Goal: Entertainment & Leisure: Browse casually

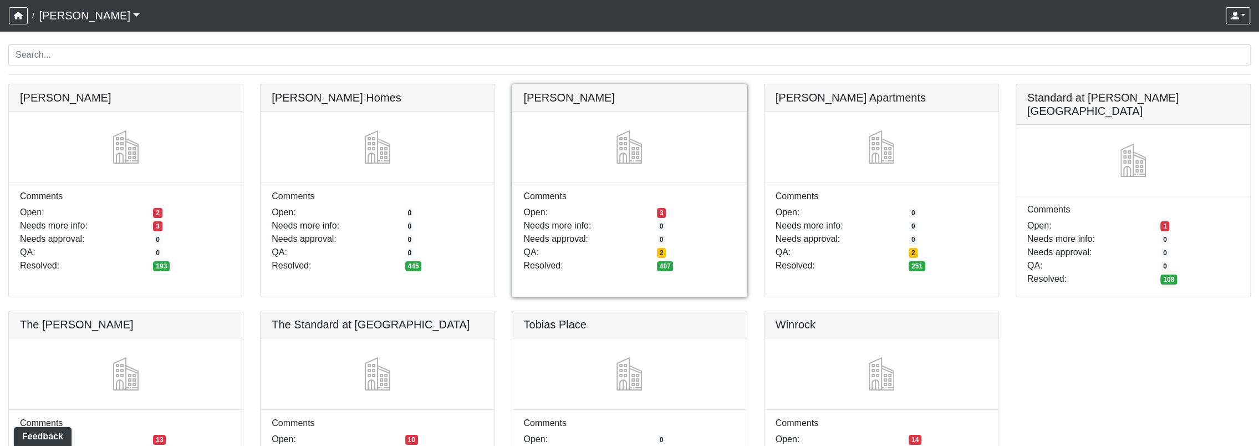
click at [619, 84] on link at bounding box center [629, 84] width 234 height 0
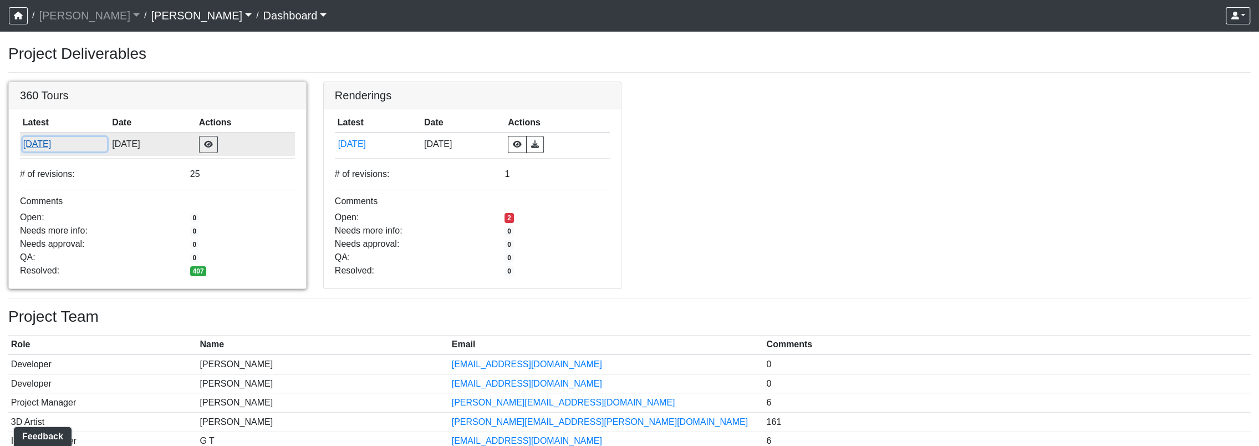
click at [49, 139] on button "[DATE]" at bounding box center [65, 144] width 84 height 14
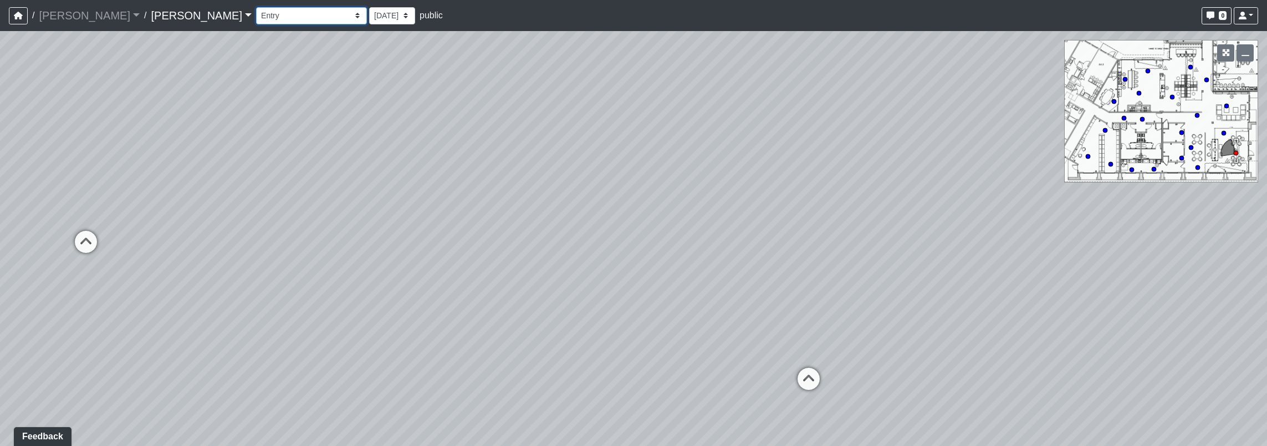
click at [256, 18] on select "Booth Clubroom Counter Coffee Bar Dining Room Hallway 1 TV Wall Windows Corn Ho…" at bounding box center [311, 15] width 111 height 17
click at [256, 7] on select "Booth Clubroom Counter Coffee Bar Dining Room Hallway 1 TV Wall Windows Corn Ho…" at bounding box center [311, 15] width 111 height 17
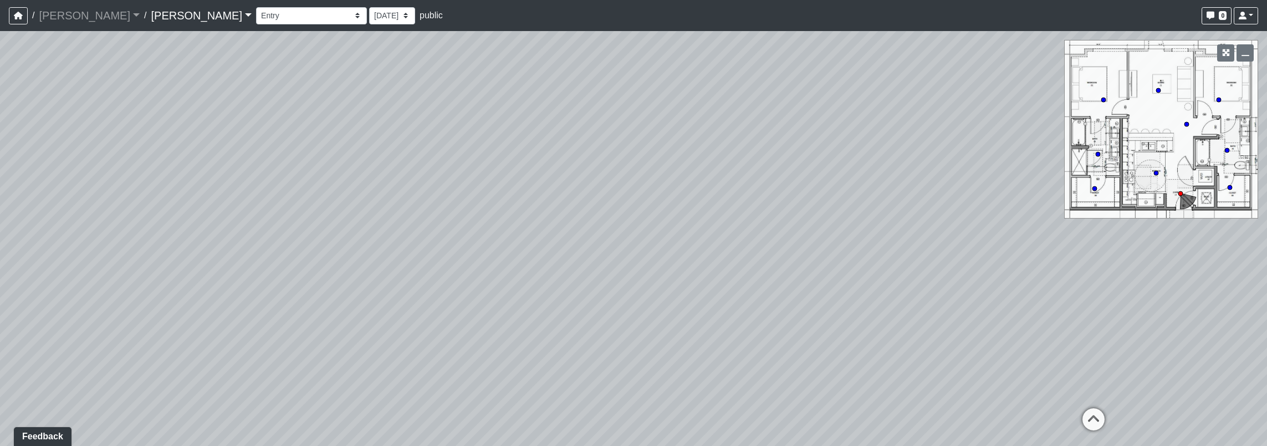
drag, startPoint x: 850, startPoint y: 194, endPoint x: 862, endPoint y: 176, distance: 20.9
click at [862, 176] on div "Loading... Seating Loading... Workroom Entry Loading... Exterior - Leasing Entr…" at bounding box center [633, 238] width 1267 height 415
drag, startPoint x: 653, startPoint y: 206, endPoint x: 897, endPoint y: 179, distance: 245.5
click at [897, 179] on div "Loading... Seating Loading... Workroom Entry Loading... Exterior - Leasing Entr…" at bounding box center [633, 238] width 1267 height 415
drag, startPoint x: 883, startPoint y: 242, endPoint x: 648, endPoint y: 182, distance: 241.9
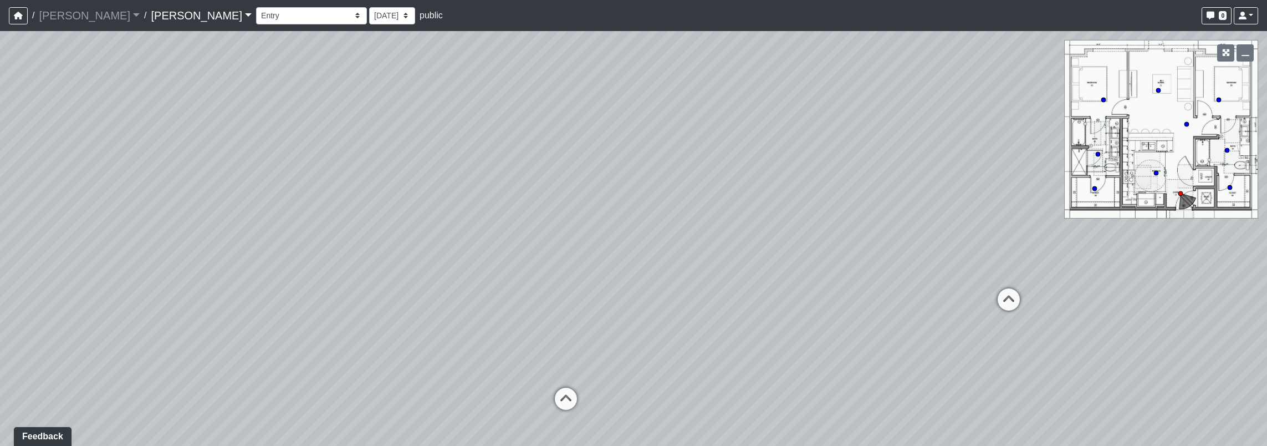
click at [623, 174] on div "Loading... Seating Loading... Workroom Entry Loading... Exterior - Leasing Entr…" at bounding box center [633, 238] width 1267 height 415
click at [595, 410] on icon at bounding box center [588, 423] width 33 height 33
drag, startPoint x: 829, startPoint y: 195, endPoint x: 354, endPoint y: 255, distance: 479.4
click at [333, 258] on div "Loading... Seating Loading... Workroom Entry Loading... Exterior - Leasing Entr…" at bounding box center [633, 238] width 1267 height 415
drag, startPoint x: 803, startPoint y: 163, endPoint x: 77, endPoint y: 113, distance: 728.0
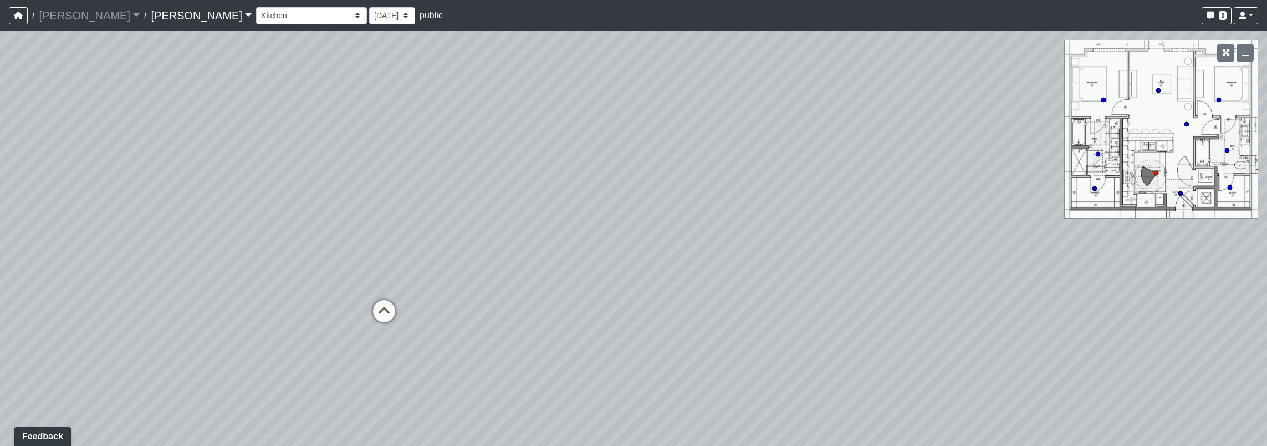
click at [77, 113] on div "Loading... Seating Loading... Workroom Entry Loading... Exterior - Leasing Entr…" at bounding box center [633, 238] width 1267 height 415
drag, startPoint x: 444, startPoint y: 135, endPoint x: 750, endPoint y: 194, distance: 311.6
click at [755, 195] on div "Loading... Seating Loading... Workroom Entry Loading... Exterior - Leasing Entr…" at bounding box center [633, 238] width 1267 height 415
drag, startPoint x: 347, startPoint y: 214, endPoint x: 240, endPoint y: 184, distance: 111.3
click at [226, 177] on div "Loading... Seating Loading... Workroom Entry Loading... Exterior - Leasing Entr…" at bounding box center [633, 238] width 1267 height 415
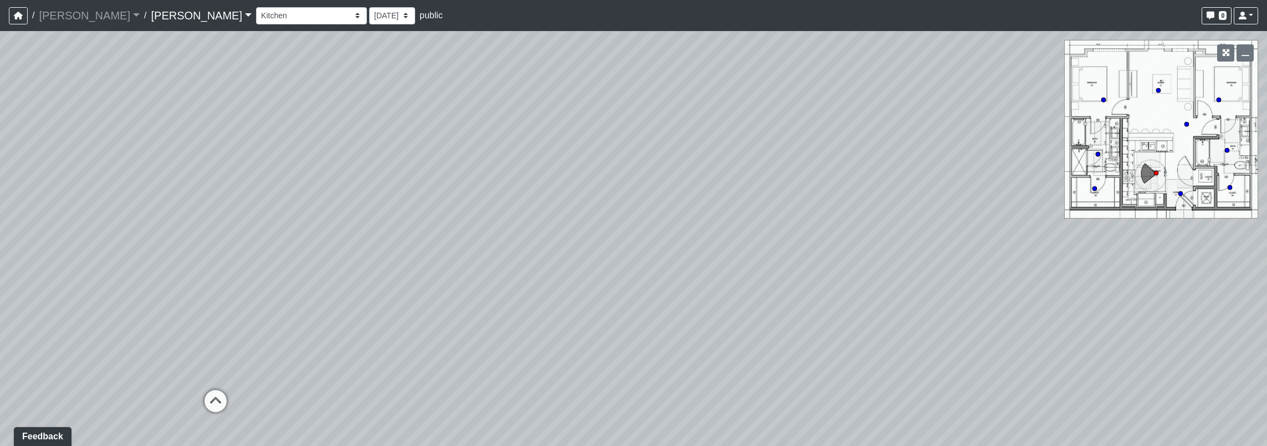
drag, startPoint x: 668, startPoint y: 221, endPoint x: 327, endPoint y: 256, distance: 343.3
click at [327, 256] on div "Loading... Seating Loading... Workroom Entry Loading... Exterior - Leasing Entr…" at bounding box center [633, 238] width 1267 height 415
drag, startPoint x: 569, startPoint y: 254, endPoint x: 575, endPoint y: 257, distance: 6.9
click at [575, 257] on div "Loading... Seating Loading... Workroom Entry Loading... Exterior - Leasing Entr…" at bounding box center [633, 238] width 1267 height 415
drag, startPoint x: 391, startPoint y: 95, endPoint x: 981, endPoint y: 74, distance: 589.7
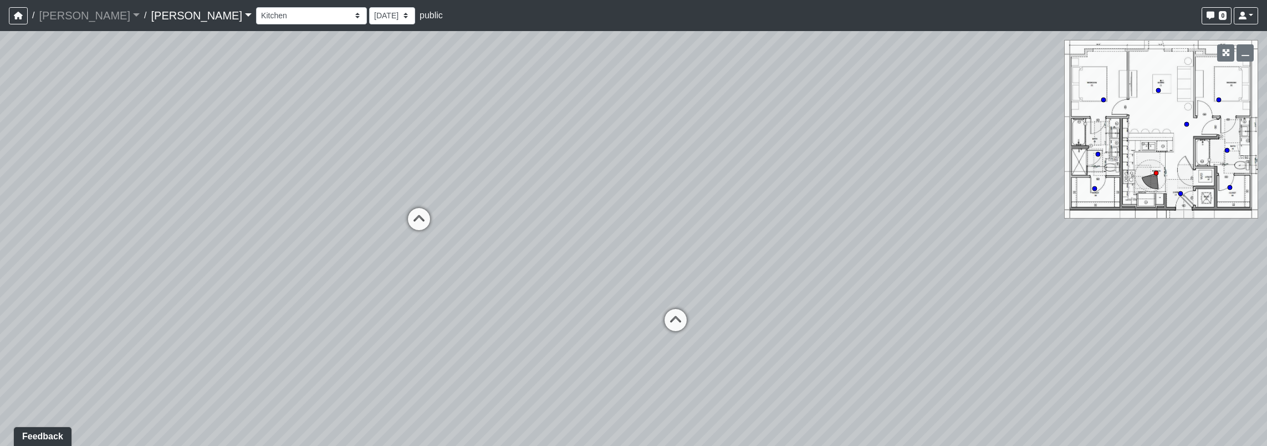
click at [1031, 78] on div "Loading... Seating Loading... Workroom Entry Loading... Exterior - Leasing Entr…" at bounding box center [633, 238] width 1267 height 415
drag, startPoint x: 317, startPoint y: 171, endPoint x: 521, endPoint y: 161, distance: 204.3
click at [521, 161] on div "Loading... Seating Loading... Workroom Entry Loading... Exterior - Leasing Entr…" at bounding box center [633, 238] width 1267 height 415
drag, startPoint x: 343, startPoint y: 222, endPoint x: 249, endPoint y: 330, distance: 143.4
click at [249, 330] on div "Loading... Seating Loading... Workroom Entry Loading... Exterior - Leasing Entr…" at bounding box center [633, 238] width 1267 height 415
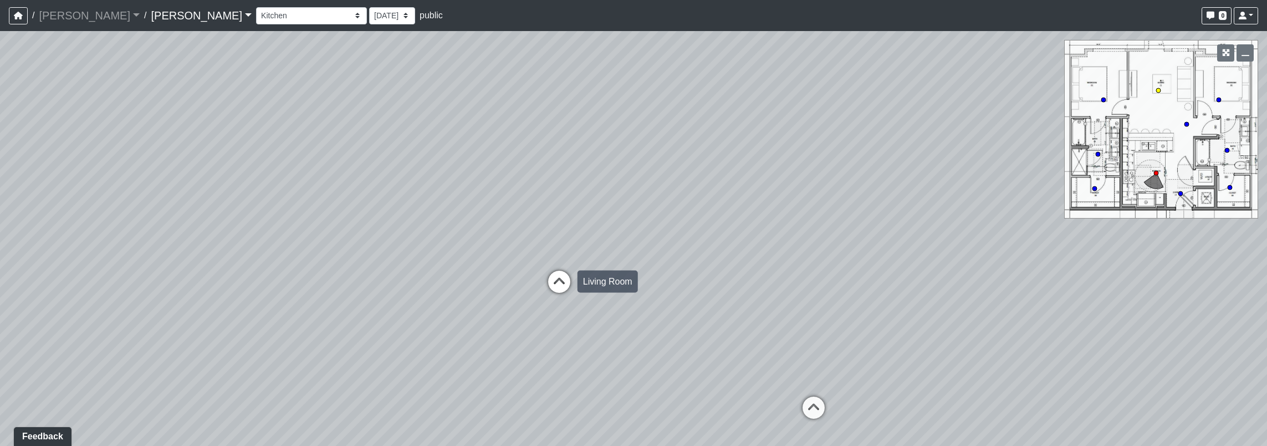
click at [554, 288] on icon at bounding box center [559, 287] width 33 height 33
drag, startPoint x: 425, startPoint y: 196, endPoint x: 987, endPoint y: 195, distance: 562.2
click at [990, 193] on div "Loading... Seating Loading... Workroom Entry Loading... Exterior - Leasing Entr…" at bounding box center [633, 238] width 1267 height 415
drag, startPoint x: 508, startPoint y: 208, endPoint x: 965, endPoint y: 227, distance: 457.8
click at [980, 231] on div "Loading... Seating Loading... Workroom Entry Loading... Exterior - Leasing Entr…" at bounding box center [633, 238] width 1267 height 415
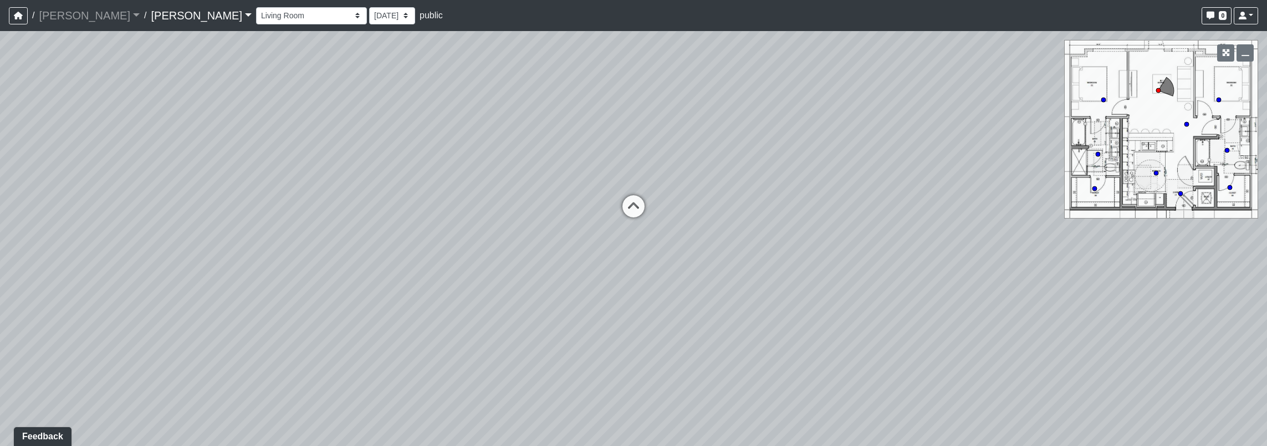
drag, startPoint x: 578, startPoint y: 216, endPoint x: 717, endPoint y: 166, distance: 148.2
click at [784, 119] on div "Loading... Seating Loading... Workroom Entry Loading... Exterior - Leasing Entr…" at bounding box center [633, 238] width 1267 height 415
drag, startPoint x: 600, startPoint y: 257, endPoint x: 994, endPoint y: 213, distance: 395.6
click at [1012, 212] on div "Loading... Seating Loading... Workroom Entry Loading... Exterior - Leasing Entr…" at bounding box center [633, 238] width 1267 height 415
drag, startPoint x: 475, startPoint y: 219, endPoint x: 150, endPoint y: 242, distance: 325.1
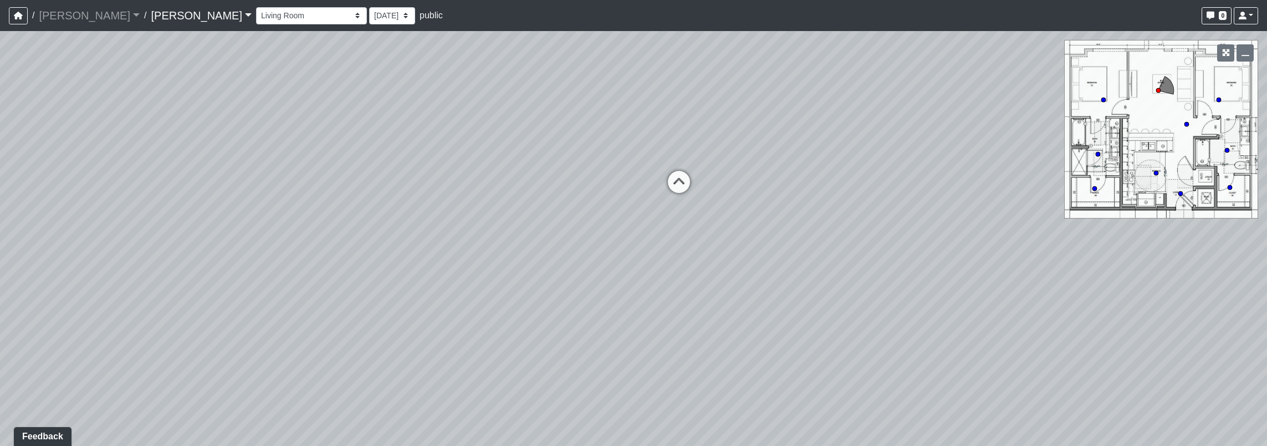
click at [137, 242] on div "Loading... Seating Loading... Workroom Entry Loading... Exterior - Leasing Entr…" at bounding box center [633, 238] width 1267 height 415
drag, startPoint x: 462, startPoint y: 224, endPoint x: 370, endPoint y: 283, distance: 109.5
click at [370, 283] on div "Loading... Seating Loading... Workroom Entry Loading... Exterior - Leasing Entr…" at bounding box center [633, 238] width 1267 height 415
drag, startPoint x: 564, startPoint y: 253, endPoint x: 896, endPoint y: 252, distance: 332.7
click at [896, 252] on div "Loading... Seating Loading... Workroom Entry Loading... Exterior - Leasing Entr…" at bounding box center [633, 238] width 1267 height 415
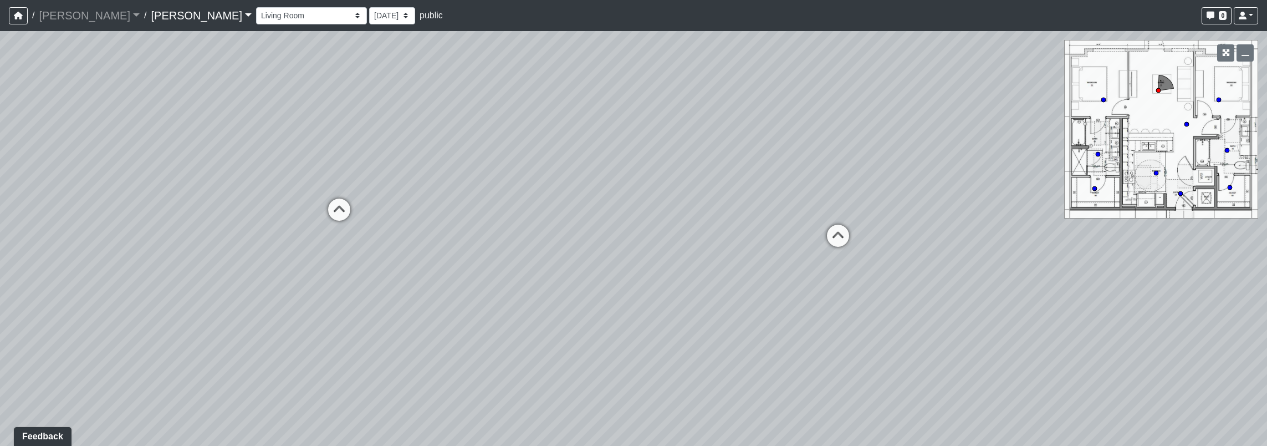
click at [680, 211] on div "Loading... Seating Loading... Workroom Entry Loading... Exterior - Leasing Entr…" at bounding box center [633, 238] width 1267 height 415
drag, startPoint x: 447, startPoint y: 332, endPoint x: 758, endPoint y: 305, distance: 312.1
click at [758, 305] on div "Loading... Seating Loading... Workroom Entry Loading... Exterior - Leasing Entr…" at bounding box center [633, 238] width 1267 height 415
drag, startPoint x: 363, startPoint y: 287, endPoint x: 477, endPoint y: 375, distance: 143.9
click at [477, 375] on div "Loading... Seating Loading... Workroom Entry Loading... Exterior - Leasing Entr…" at bounding box center [633, 238] width 1267 height 415
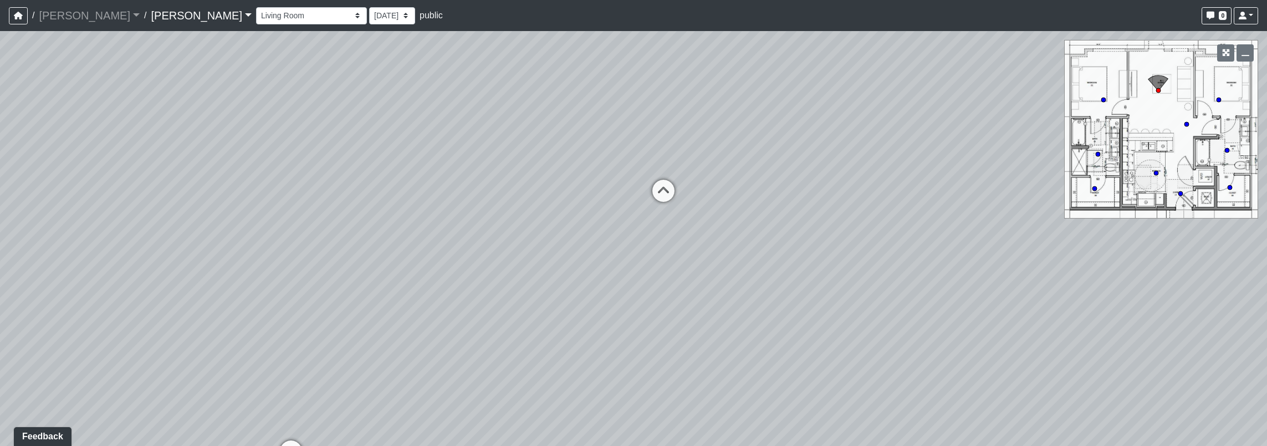
drag, startPoint x: 478, startPoint y: 373, endPoint x: 468, endPoint y: 294, distance: 79.8
click at [468, 294] on div "Loading... Seating Loading... Workroom Entry Loading... Exterior - Leasing Entr…" at bounding box center [633, 238] width 1267 height 415
drag, startPoint x: 787, startPoint y: 289, endPoint x: 743, endPoint y: 211, distance: 89.1
click at [743, 211] on div "Loading... Seating Loading... Workroom Entry Loading... Exterior - Leasing Entr…" at bounding box center [633, 238] width 1267 height 415
drag, startPoint x: 386, startPoint y: 216, endPoint x: 575, endPoint y: 329, distance: 220.5
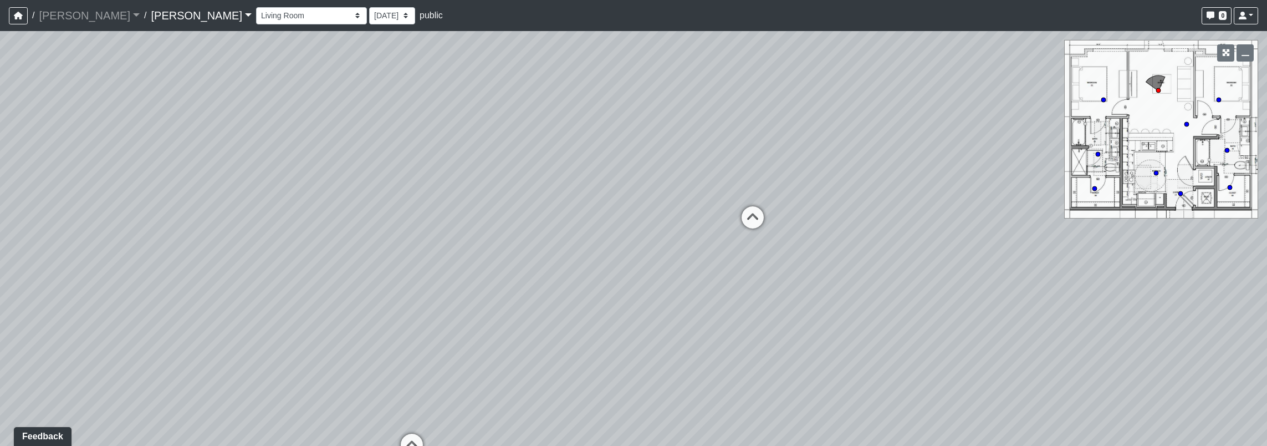
click at [575, 329] on div "Loading... Seating Loading... Workroom Entry Loading... Exterior - Leasing Entr…" at bounding box center [633, 238] width 1267 height 415
drag, startPoint x: 724, startPoint y: 351, endPoint x: 1086, endPoint y: 282, distance: 368.6
click at [1137, 277] on div "Loading... Seating Loading... Workroom Entry Loading... Exterior - Leasing Entr…" at bounding box center [633, 238] width 1267 height 415
drag, startPoint x: 588, startPoint y: 313, endPoint x: 626, endPoint y: 364, distance: 64.1
click at [626, 364] on div "Loading... Seating Loading... Workroom Entry Loading... Exterior - Leasing Entr…" at bounding box center [633, 238] width 1267 height 415
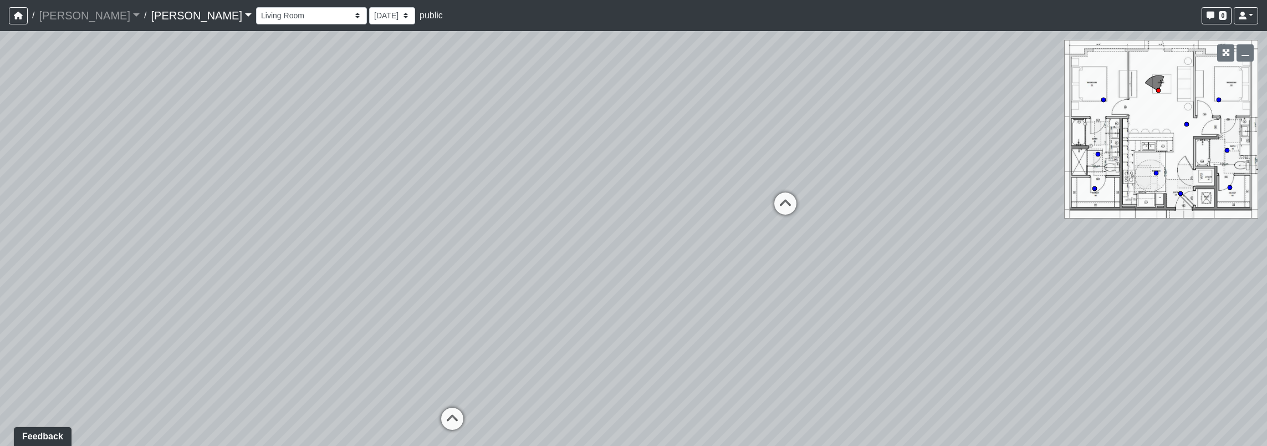
drag, startPoint x: 1045, startPoint y: 309, endPoint x: 595, endPoint y: 364, distance: 453.5
click at [595, 364] on div "Loading... Seating Loading... Workroom Entry Loading... Exterior - Leasing Entr…" at bounding box center [633, 238] width 1267 height 415
drag, startPoint x: 799, startPoint y: 343, endPoint x: 679, endPoint y: 357, distance: 121.2
click at [679, 357] on div "Loading... Seating Loading... Workroom Entry Loading... Exterior - Leasing Entr…" at bounding box center [633, 238] width 1267 height 415
drag, startPoint x: 877, startPoint y: 141, endPoint x: 499, endPoint y: 88, distance: 381.8
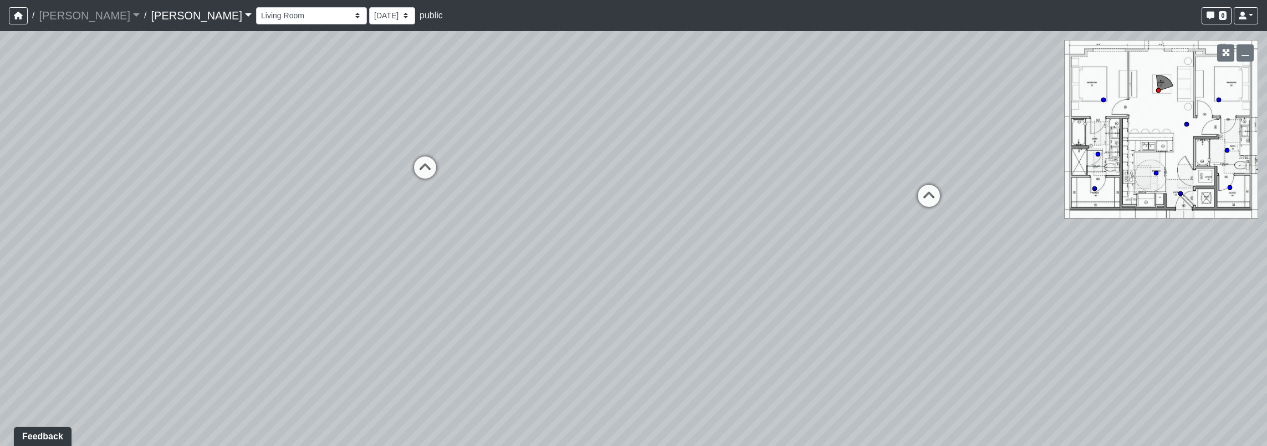
click at [478, 82] on div "Loading... Seating Loading... Workroom Entry Loading... Exterior - Leasing Entr…" at bounding box center [633, 238] width 1267 height 415
drag, startPoint x: 488, startPoint y: 162, endPoint x: 516, endPoint y: 190, distance: 39.2
click at [516, 190] on div "Loading... Seating Loading... Workroom Entry Loading... Exterior - Leasing Entr…" at bounding box center [633, 238] width 1267 height 415
drag, startPoint x: 620, startPoint y: 226, endPoint x: 962, endPoint y: 266, distance: 344.4
click at [962, 266] on div "Loading... Seating Loading... Workroom Entry Loading... Exterior - Leasing Entr…" at bounding box center [633, 238] width 1267 height 415
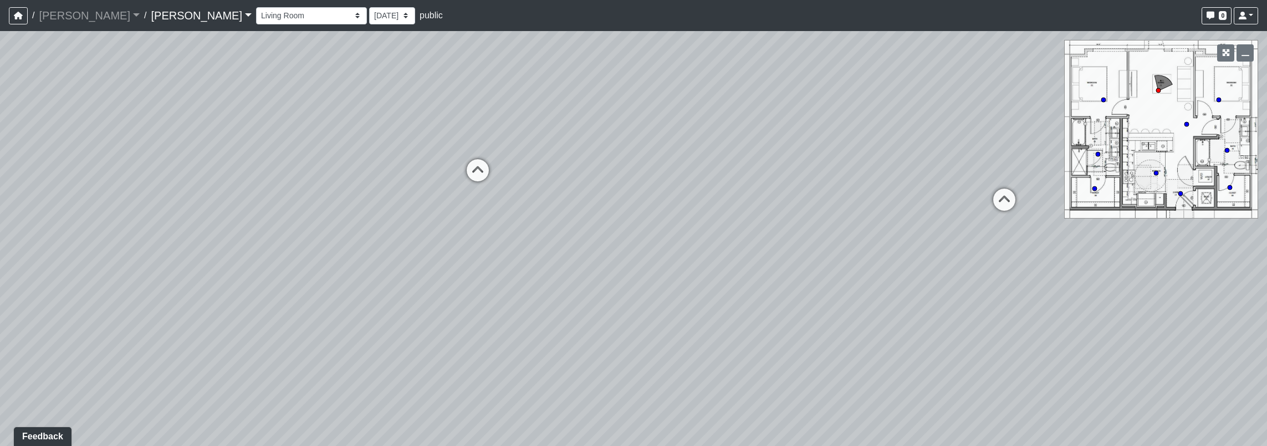
drag, startPoint x: 876, startPoint y: 176, endPoint x: 582, endPoint y: 113, distance: 300.6
click at [582, 113] on div "Loading... Seating Loading... Workroom Entry Loading... Exterior - Leasing Entr…" at bounding box center [633, 238] width 1267 height 415
drag, startPoint x: 482, startPoint y: 94, endPoint x: 508, endPoint y: 136, distance: 49.3
click at [508, 136] on div "Loading... Seating Loading... Workroom Entry Loading... Exterior - Leasing Entr…" at bounding box center [633, 238] width 1267 height 415
drag, startPoint x: 508, startPoint y: 136, endPoint x: 486, endPoint y: 81, distance: 59.7
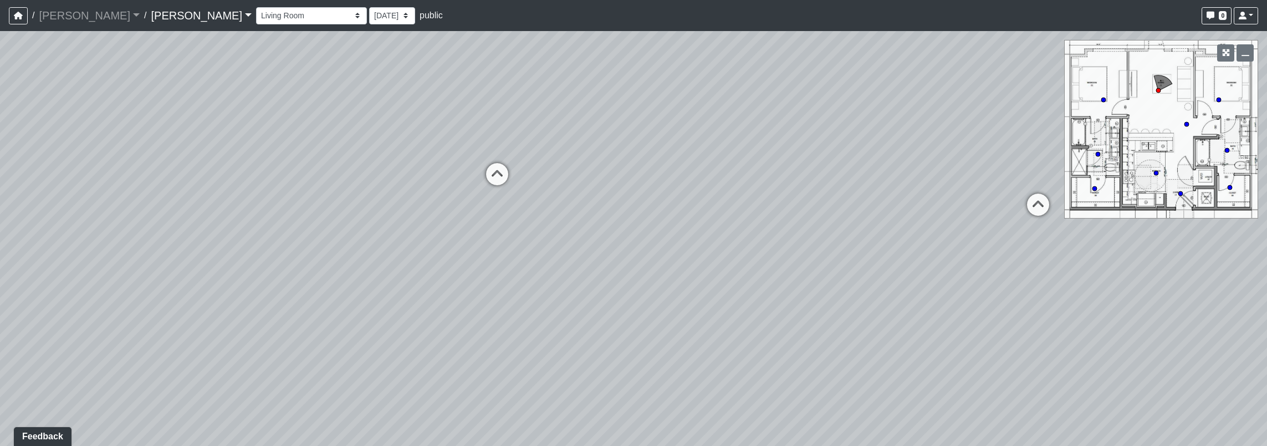
click at [486, 81] on div "Loading... Seating Loading... Workroom Entry Loading... Exterior - Leasing Entr…" at bounding box center [633, 238] width 1267 height 415
drag, startPoint x: 820, startPoint y: 170, endPoint x: 829, endPoint y: 220, distance: 50.2
click at [827, 227] on div "Loading... Seating Loading... Workroom Entry Loading... Exterior - Leasing Entr…" at bounding box center [633, 238] width 1267 height 415
drag, startPoint x: 567, startPoint y: 196, endPoint x: 1042, endPoint y: 189, distance: 475.2
click at [1042, 189] on div "Loading... Seating Loading... Workroom Entry Loading... Exterior - Leasing Entr…" at bounding box center [633, 238] width 1267 height 415
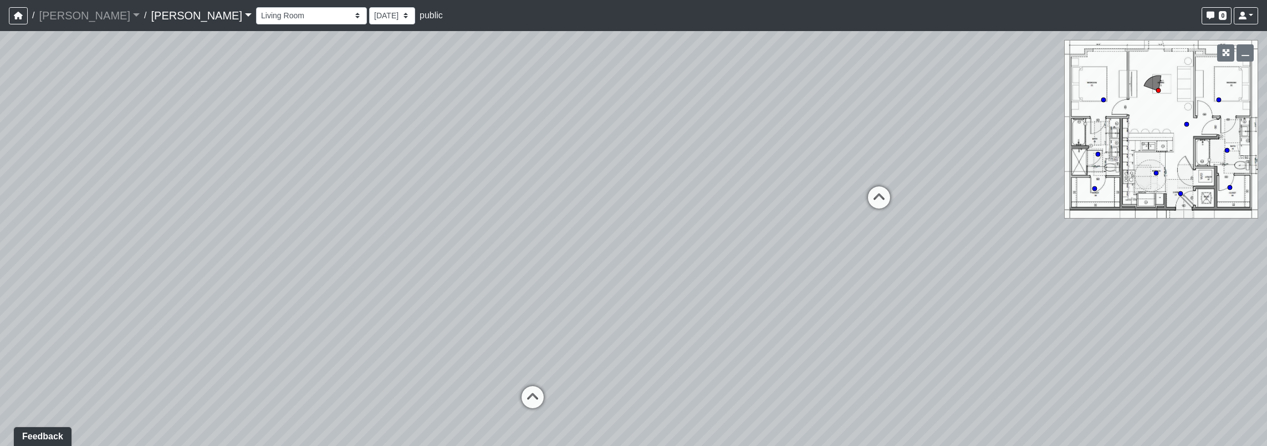
drag, startPoint x: 865, startPoint y: 347, endPoint x: 867, endPoint y: 325, distance: 22.3
click at [906, 335] on div "Loading... Seating Loading... Workroom Entry Loading... Exterior - Leasing Entr…" at bounding box center [633, 238] width 1267 height 415
drag, startPoint x: 711, startPoint y: 328, endPoint x: 661, endPoint y: 338, distance: 50.3
click at [661, 338] on div "Loading... Seating Loading... Workroom Entry Loading... Exterior - Leasing Entr…" at bounding box center [633, 238] width 1267 height 415
drag, startPoint x: 690, startPoint y: 204, endPoint x: 623, endPoint y: 233, distance: 73.0
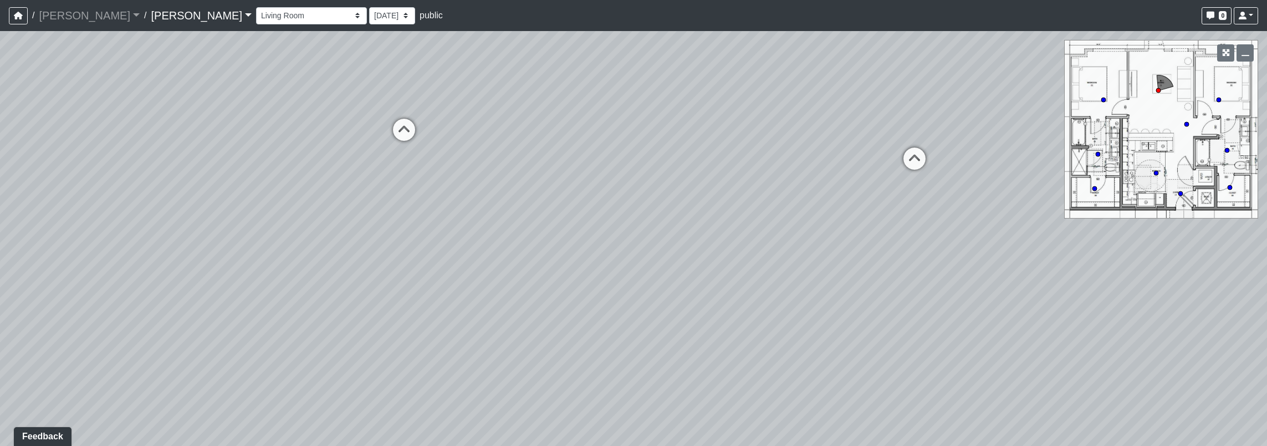
click at [133, 128] on div "Loading... Seating Loading... Workroom Entry Loading... Exterior - Leasing Entr…" at bounding box center [633, 238] width 1267 height 415
drag, startPoint x: 725, startPoint y: 238, endPoint x: 650, endPoint y: 258, distance: 77.5
click at [650, 258] on div "Loading... Seating Loading... Workroom Entry Loading... Exterior - Leasing Entr…" at bounding box center [633, 238] width 1267 height 415
drag, startPoint x: 551, startPoint y: 249, endPoint x: 551, endPoint y: 310, distance: 61.5
click at [551, 310] on div "Loading... Seating Loading... Workroom Entry Loading... Exterior - Leasing Entr…" at bounding box center [633, 238] width 1267 height 415
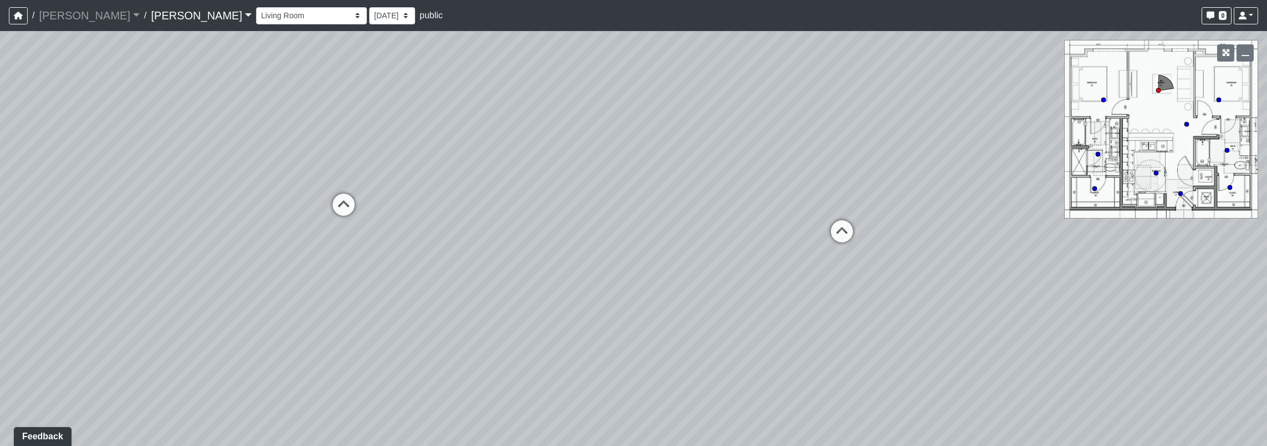
drag, startPoint x: 901, startPoint y: 261, endPoint x: 848, endPoint y: 261, distance: 52.7
click at [848, 261] on div "Loading... Seating Loading... Workroom Entry Loading... Exterior - Leasing Entr…" at bounding box center [633, 238] width 1267 height 415
click at [814, 226] on icon at bounding box center [803, 236] width 33 height 33
drag, startPoint x: 947, startPoint y: 259, endPoint x: 211, endPoint y: 210, distance: 738.0
click at [124, 218] on div "Loading... Seating Loading... Workroom Entry Loading... Exterior - Leasing Entr…" at bounding box center [633, 238] width 1267 height 415
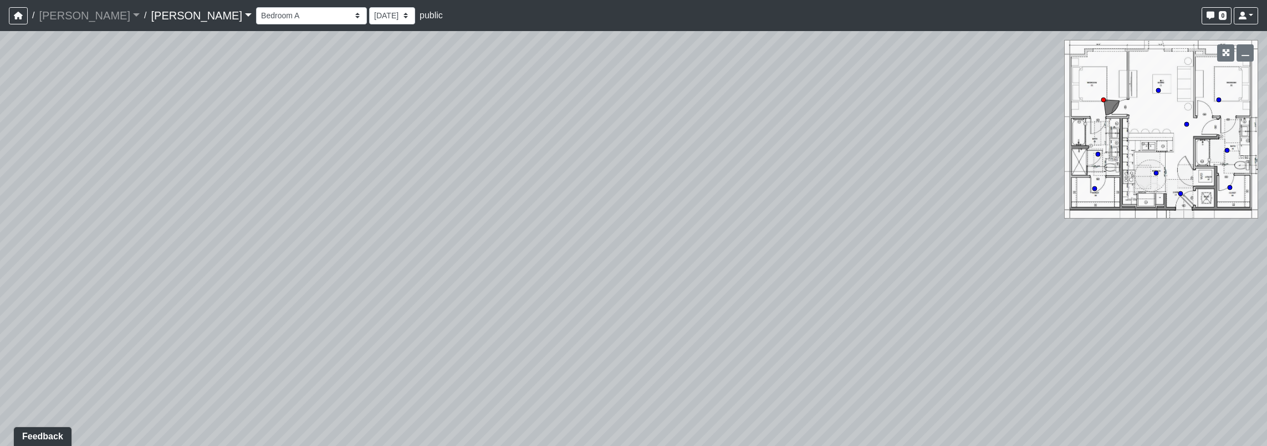
drag, startPoint x: 712, startPoint y: 278, endPoint x: 607, endPoint y: 420, distance: 177.2
click at [607, 420] on div "Loading... Seating Loading... Workroom Entry Loading... Exterior - Leasing Entr…" at bounding box center [633, 238] width 1267 height 415
drag, startPoint x: 876, startPoint y: 369, endPoint x: 156, endPoint y: 288, distance: 724.2
click at [156, 288] on div "Loading... Seating Loading... Workroom Entry Loading... Exterior - Leasing Entr…" at bounding box center [633, 238] width 1267 height 415
drag, startPoint x: 516, startPoint y: 237, endPoint x: 788, endPoint y: 243, distance: 272.8
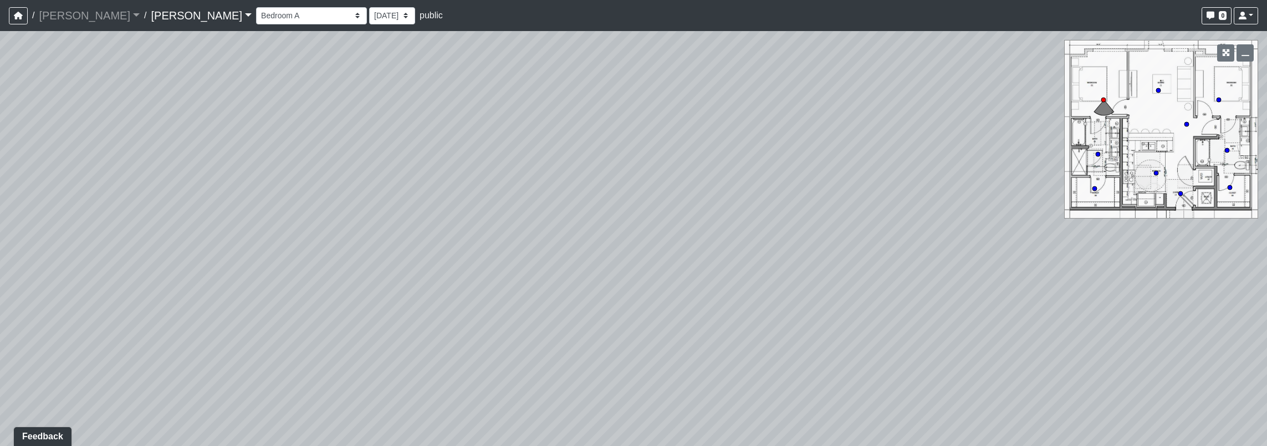
click at [788, 243] on div "Loading... Seating Loading... Workroom Entry Loading... Exterior - Leasing Entr…" at bounding box center [633, 238] width 1267 height 415
drag, startPoint x: 989, startPoint y: 314, endPoint x: 303, endPoint y: 238, distance: 690.0
click at [198, 235] on div "Loading... Seating Loading... Workroom Entry Loading... Exterior - Leasing Entr…" at bounding box center [633, 238] width 1267 height 415
drag, startPoint x: 741, startPoint y: 248, endPoint x: 363, endPoint y: 217, distance: 379.9
click at [350, 222] on div "Loading... Seating Loading... Workroom Entry Loading... Exterior - Leasing Entr…" at bounding box center [633, 238] width 1267 height 415
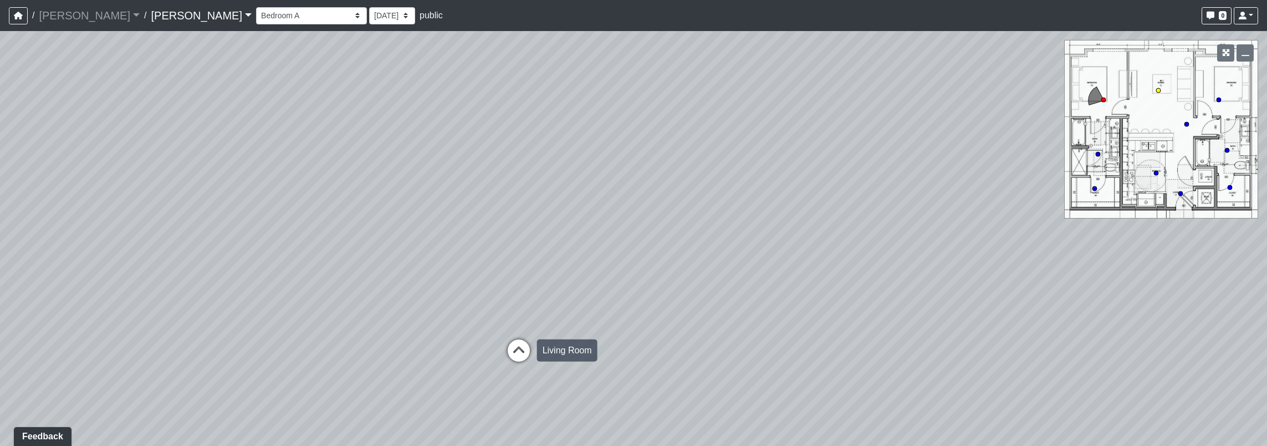
click at [527, 350] on icon at bounding box center [518, 355] width 33 height 33
drag, startPoint x: 777, startPoint y: 177, endPoint x: 753, endPoint y: 344, distance: 168.5
click at [767, 289] on div "Loading... Seating Loading... Workroom Entry Loading... Exterior - Leasing Entr…" at bounding box center [633, 238] width 1267 height 415
drag, startPoint x: 775, startPoint y: 299, endPoint x: 669, endPoint y: 183, distance: 157.0
click at [669, 183] on div "Loading... Seating Loading... Workroom Entry Loading... Exterior - Leasing Entr…" at bounding box center [633, 238] width 1267 height 415
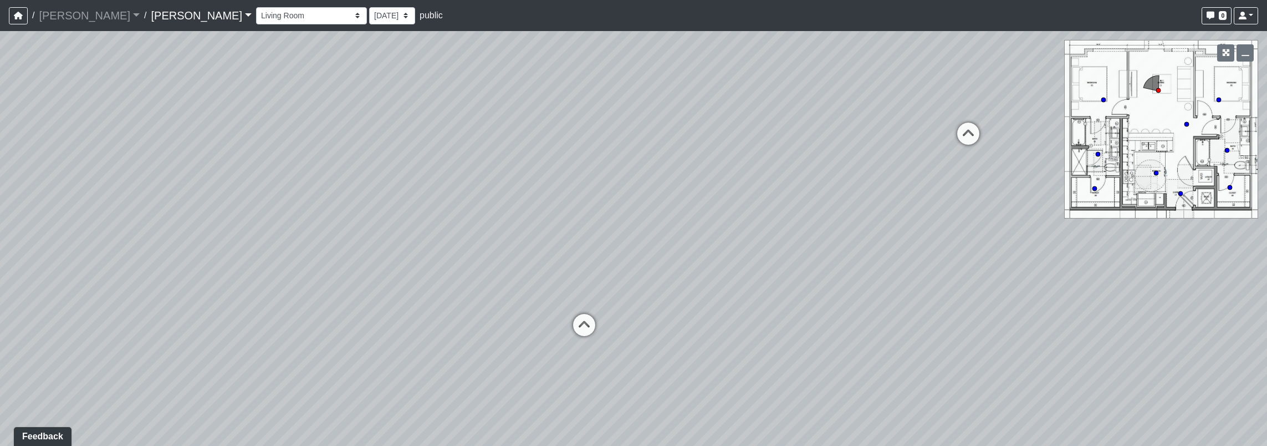
drag, startPoint x: 766, startPoint y: 210, endPoint x: 584, endPoint y: 226, distance: 182.6
click at [584, 226] on div "Loading... Seating Loading... Workroom Entry Loading... Exterior - Leasing Entr…" at bounding box center [633, 238] width 1267 height 415
click at [560, 338] on icon at bounding box center [567, 348] width 33 height 33
drag, startPoint x: 526, startPoint y: 184, endPoint x: 882, endPoint y: 170, distance: 356.2
click at [862, 166] on div "Loading... Seating Loading... Workroom Entry Loading... Exterior - Leasing Entr…" at bounding box center [633, 238] width 1267 height 415
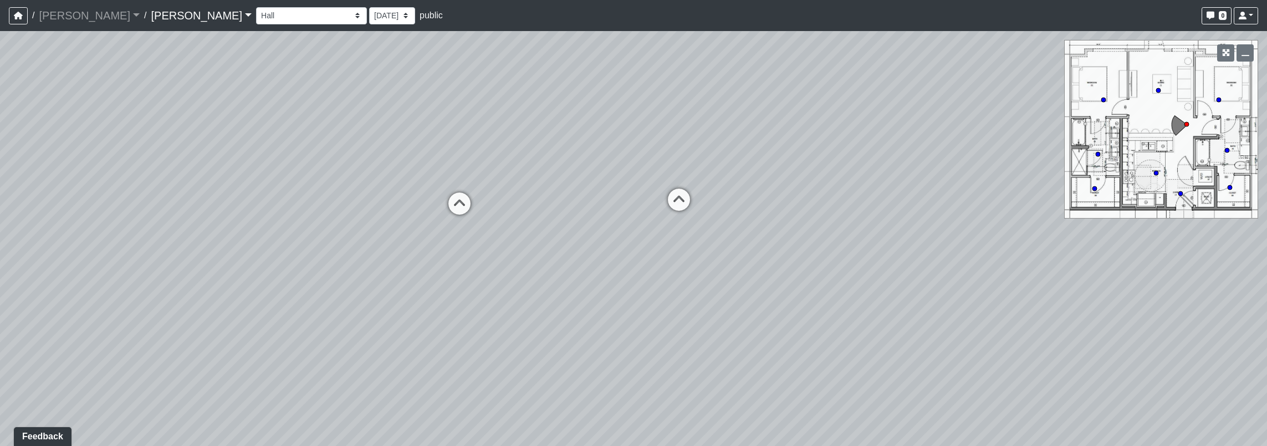
drag, startPoint x: 620, startPoint y: 145, endPoint x: 860, endPoint y: 190, distance: 244.1
click at [860, 190] on div "Loading... Seating Loading... Workroom Entry Loading... Exterior - Leasing Entr…" at bounding box center [633, 238] width 1267 height 415
click at [700, 204] on icon at bounding box center [692, 208] width 33 height 33
drag, startPoint x: 900, startPoint y: 245, endPoint x: 53, endPoint y: 203, distance: 848.2
click at [64, 205] on div "Loading... Seating Loading... Workroom Entry Loading... Exterior - Leasing Entr…" at bounding box center [633, 238] width 1267 height 415
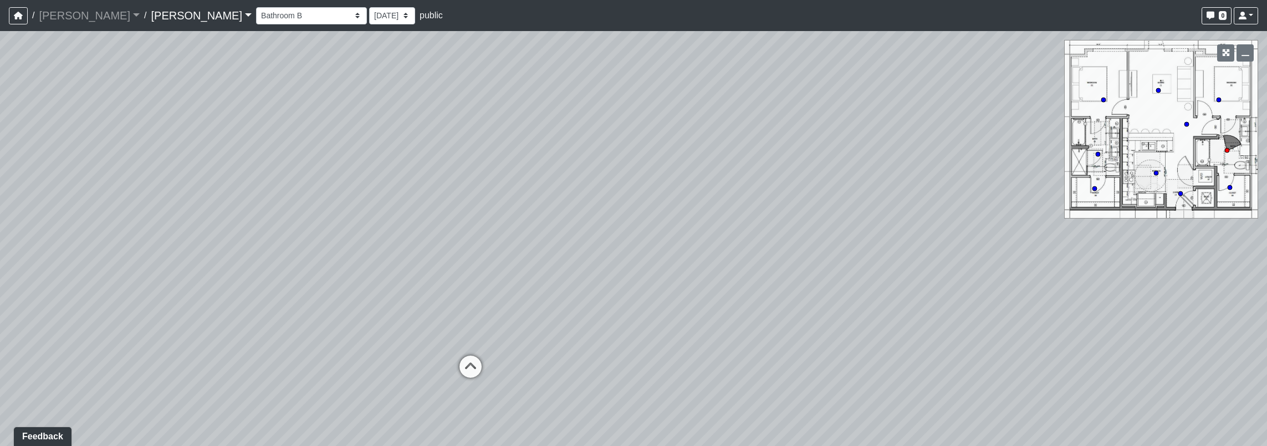
drag, startPoint x: 784, startPoint y: 230, endPoint x: 85, endPoint y: 197, distance: 699.3
click at [83, 200] on div "Loading... Seating Loading... Workroom Entry Loading... Exterior - Leasing Entr…" at bounding box center [633, 238] width 1267 height 415
drag, startPoint x: 893, startPoint y: 252, endPoint x: 693, endPoint y: 467, distance: 293.0
click at [693, 445] on html "/ [PERSON_NAME] [PERSON_NAME] Loading... / [PERSON_NAME] Loading... [PERSON_NAM…" at bounding box center [633, 223] width 1267 height 446
drag, startPoint x: 1076, startPoint y: 304, endPoint x: 505, endPoint y: 216, distance: 577.7
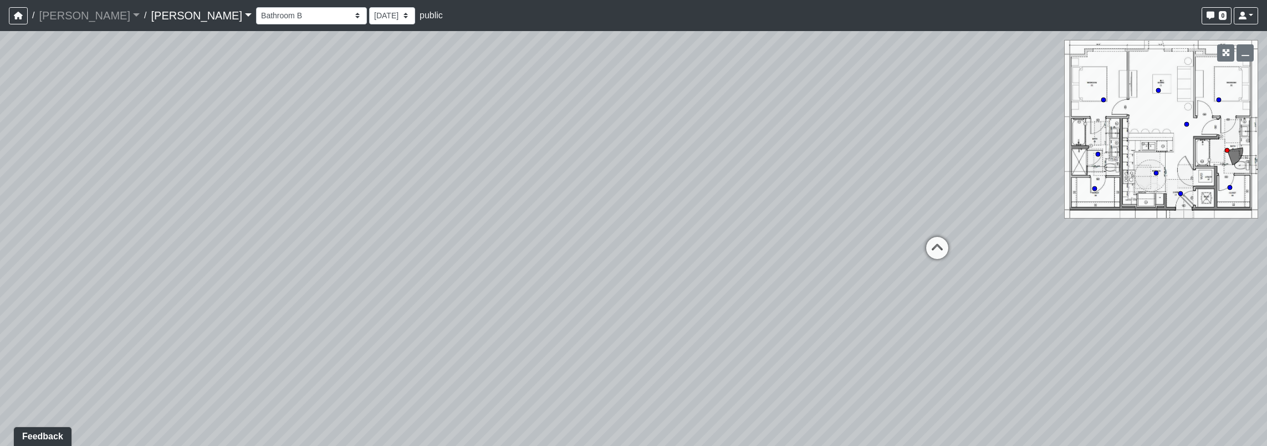
click at [481, 221] on div "Loading... Seating Loading... Workroom Entry Loading... Exterior - Leasing Entr…" at bounding box center [633, 238] width 1267 height 415
drag, startPoint x: 899, startPoint y: 258, endPoint x: 206, endPoint y: 244, distance: 693.7
click at [203, 256] on div "Loading... Seating Loading... Workroom Entry Loading... Exterior - Leasing Entr…" at bounding box center [633, 238] width 1267 height 415
drag, startPoint x: 935, startPoint y: 232, endPoint x: 33, endPoint y: 208, distance: 902.9
click at [169, 236] on div "Loading... Seating Loading... Workroom Entry Loading... Exterior - Leasing Entr…" at bounding box center [633, 238] width 1267 height 415
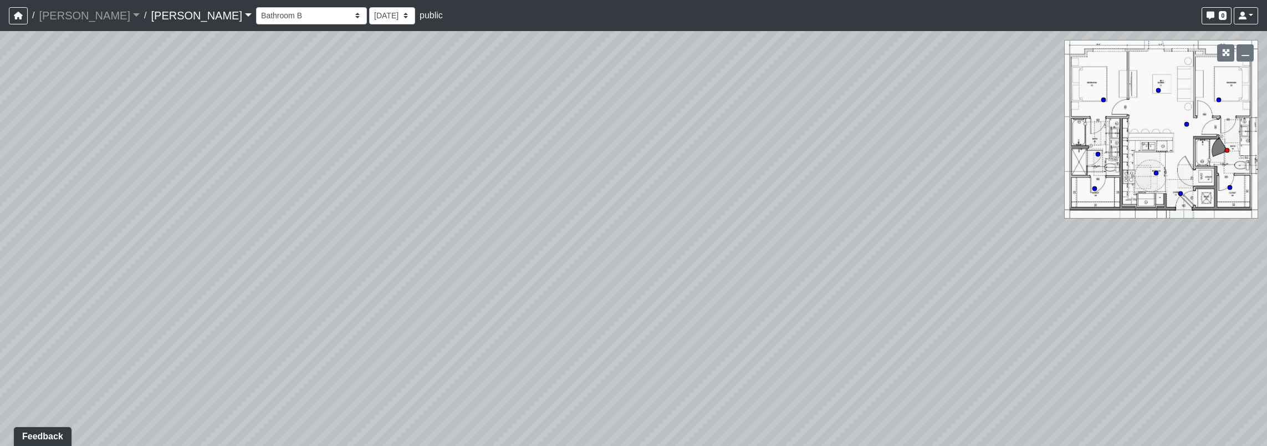
drag, startPoint x: 727, startPoint y: 242, endPoint x: 1078, endPoint y: 204, distance: 352.4
click at [1078, 204] on div "Loading... Seating Loading... Workroom Entry Loading... Exterior - Leasing Entr…" at bounding box center [633, 238] width 1267 height 415
drag, startPoint x: 795, startPoint y: 282, endPoint x: 726, endPoint y: 313, distance: 75.2
click at [720, 319] on div "Loading... Seating Loading... Workroom Entry Loading... Exterior - Leasing Entr…" at bounding box center [633, 238] width 1267 height 415
drag, startPoint x: 734, startPoint y: 275, endPoint x: 1118, endPoint y: 217, distance: 388.0
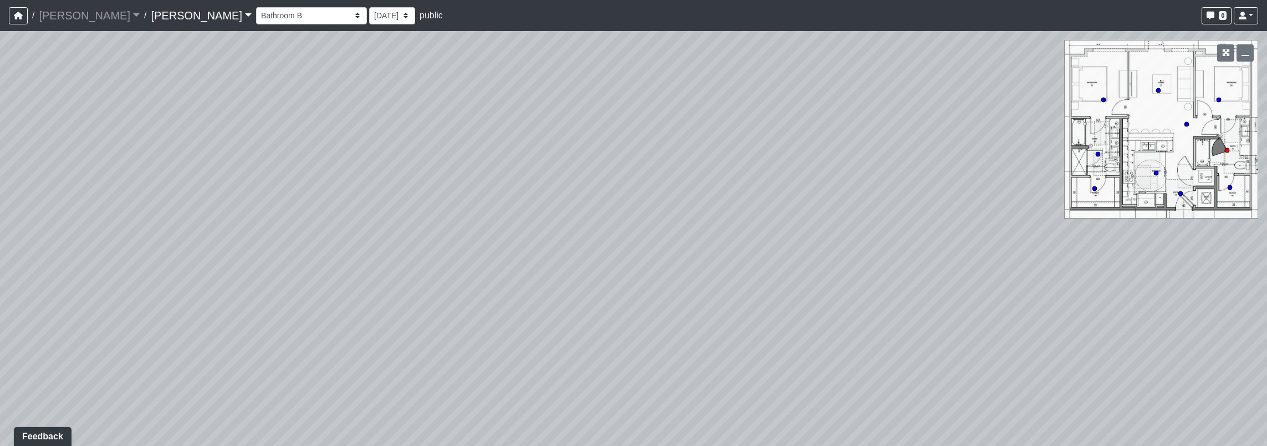
click at [1117, 220] on div "Loading... Seating Loading... Workroom Entry Loading... Exterior - Leasing Entr…" at bounding box center [633, 238] width 1267 height 415
drag, startPoint x: 505, startPoint y: 253, endPoint x: 757, endPoint y: 198, distance: 258.2
click at [868, 216] on div "Loading... Seating Loading... Workroom Entry Loading... Exterior - Leasing Entr…" at bounding box center [633, 238] width 1267 height 415
click at [269, 133] on icon at bounding box center [272, 134] width 33 height 33
drag, startPoint x: 627, startPoint y: 164, endPoint x: 803, endPoint y: 314, distance: 231.3
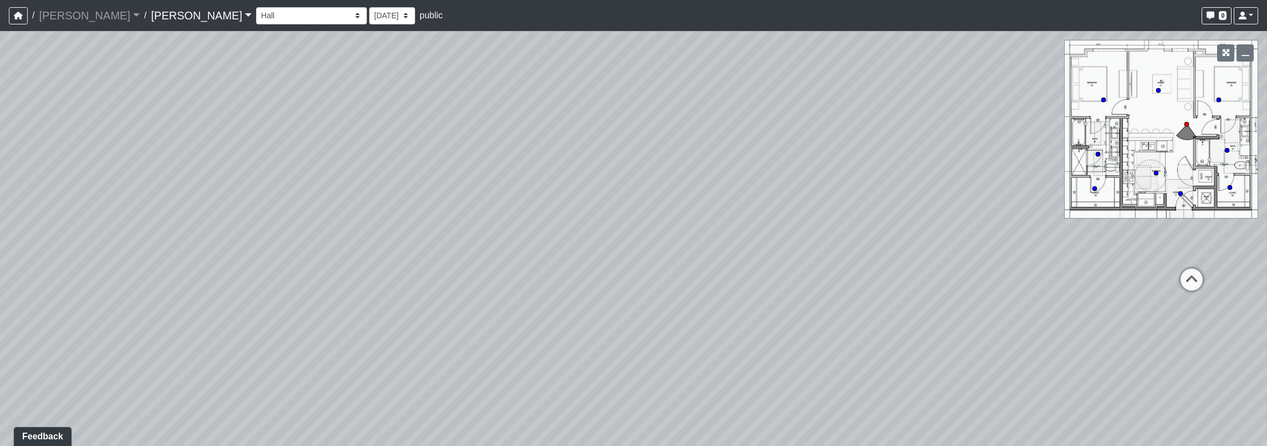
click at [829, 314] on div "Loading... Seating Loading... Workroom Entry Loading... Exterior - Leasing Entr…" at bounding box center [633, 238] width 1267 height 415
drag, startPoint x: 517, startPoint y: 223, endPoint x: 752, endPoint y: 100, distance: 265.3
click at [752, 100] on div "Loading... Seating Loading... Workroom Entry Loading... Exterior - Leasing Entr…" at bounding box center [633, 238] width 1267 height 415
drag, startPoint x: 676, startPoint y: 245, endPoint x: 1019, endPoint y: 139, distance: 359.3
click at [1016, 152] on div "Loading... Seating Loading... Workroom Entry Loading... Exterior - Leasing Entr…" at bounding box center [633, 238] width 1267 height 415
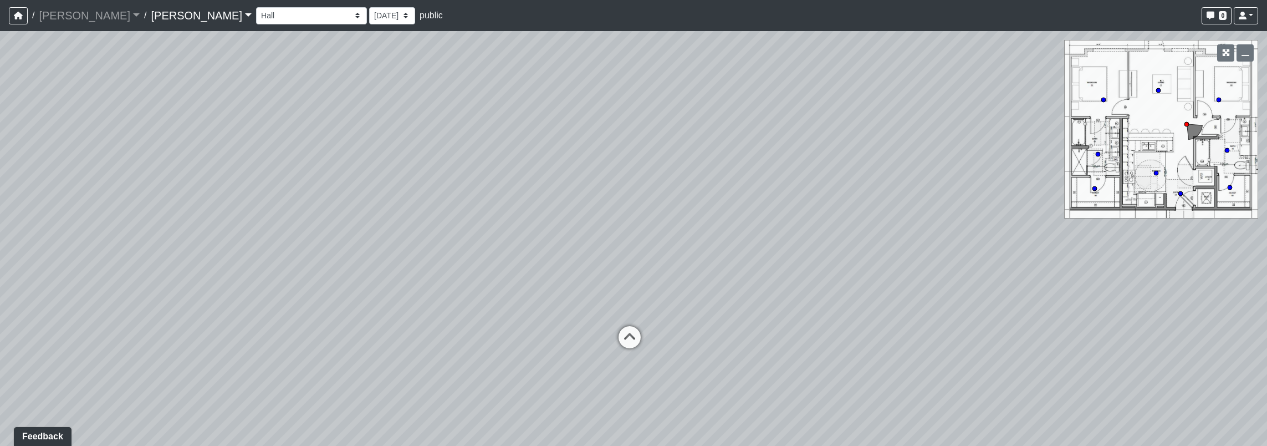
drag, startPoint x: 874, startPoint y: 232, endPoint x: 714, endPoint y: 257, distance: 161.6
click at [714, 259] on div "Loading... Seating Loading... Workroom Entry Loading... Exterior - Leasing Entr…" at bounding box center [633, 238] width 1267 height 415
drag, startPoint x: 718, startPoint y: 249, endPoint x: 1036, endPoint y: 246, distance: 317.7
click at [1038, 246] on div "Loading... Seating Loading... Workroom Entry Loading... Exterior - Leasing Entr…" at bounding box center [633, 238] width 1267 height 415
drag, startPoint x: 629, startPoint y: 208, endPoint x: 910, endPoint y: 253, distance: 284.7
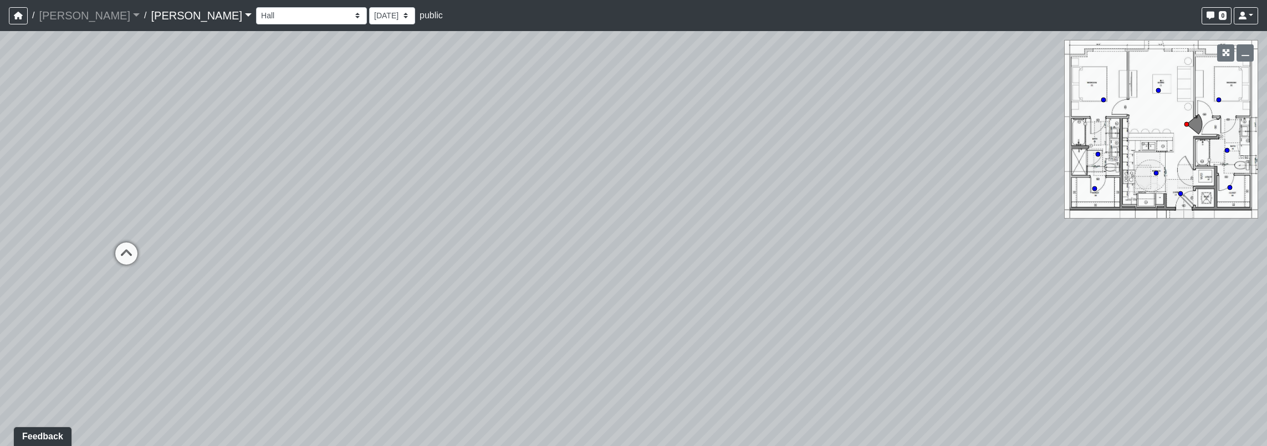
click at [786, 294] on div "Loading... Seating Loading... Workroom Entry Loading... Exterior - Leasing Entr…" at bounding box center [633, 238] width 1267 height 415
click at [1251, 51] on button "button" at bounding box center [1245, 52] width 17 height 17
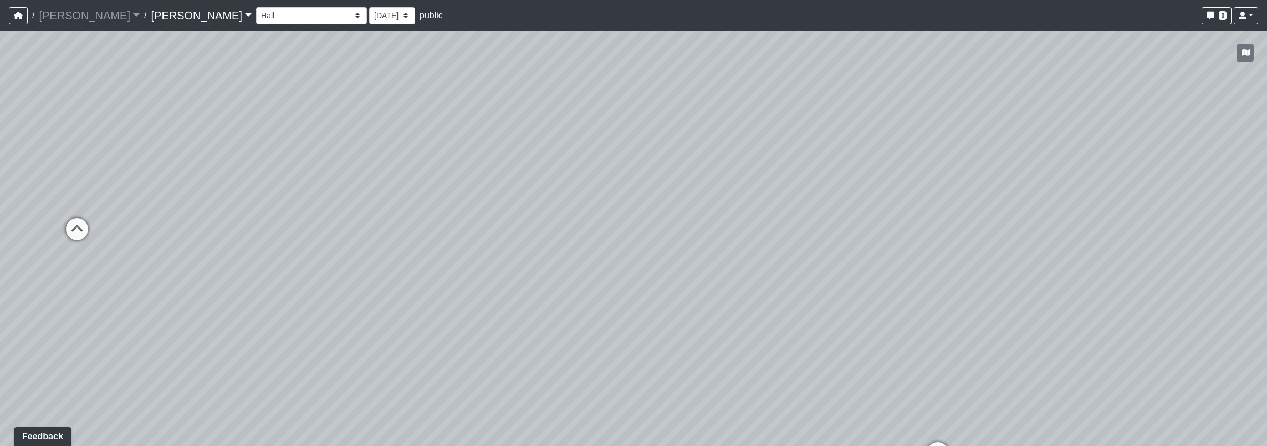
drag, startPoint x: 1212, startPoint y: 171, endPoint x: 1176, endPoint y: 147, distance: 42.4
click at [1176, 147] on div "Loading... Seating Loading... Workroom Entry Loading... Exterior - Leasing Entr…" at bounding box center [633, 238] width 1267 height 415
drag, startPoint x: 823, startPoint y: 339, endPoint x: 855, endPoint y: 347, distance: 33.1
click at [855, 347] on div "Loading... Seating Loading... Workroom Entry Loading... Exterior - Leasing Entr…" at bounding box center [633, 238] width 1267 height 415
drag, startPoint x: 615, startPoint y: 292, endPoint x: 742, endPoint y: 282, distance: 126.8
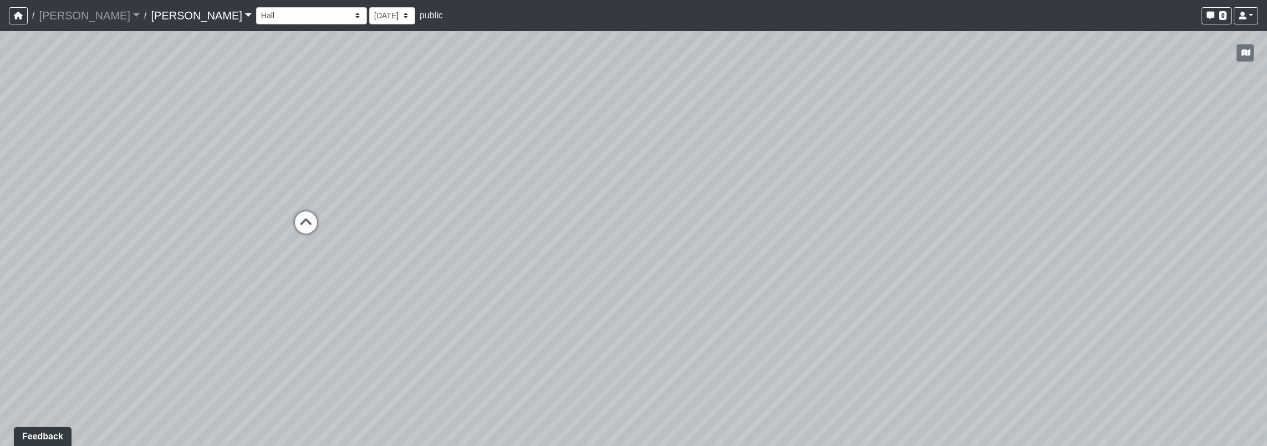
click at [742, 282] on div "Loading... Seating Loading... Workroom Entry Loading... Exterior - Leasing Entr…" at bounding box center [633, 238] width 1267 height 415
drag, startPoint x: 379, startPoint y: 299, endPoint x: 939, endPoint y: 244, distance: 563.2
click at [943, 243] on div "Loading... Seating Loading... Workroom Entry Loading... Exterior - Leasing Entr…" at bounding box center [633, 238] width 1267 height 415
drag, startPoint x: 538, startPoint y: 264, endPoint x: 955, endPoint y: 288, distance: 417.6
click at [955, 288] on div "Loading... Seating Loading... Workroom Entry Loading... Exterior - Leasing Entr…" at bounding box center [633, 238] width 1267 height 415
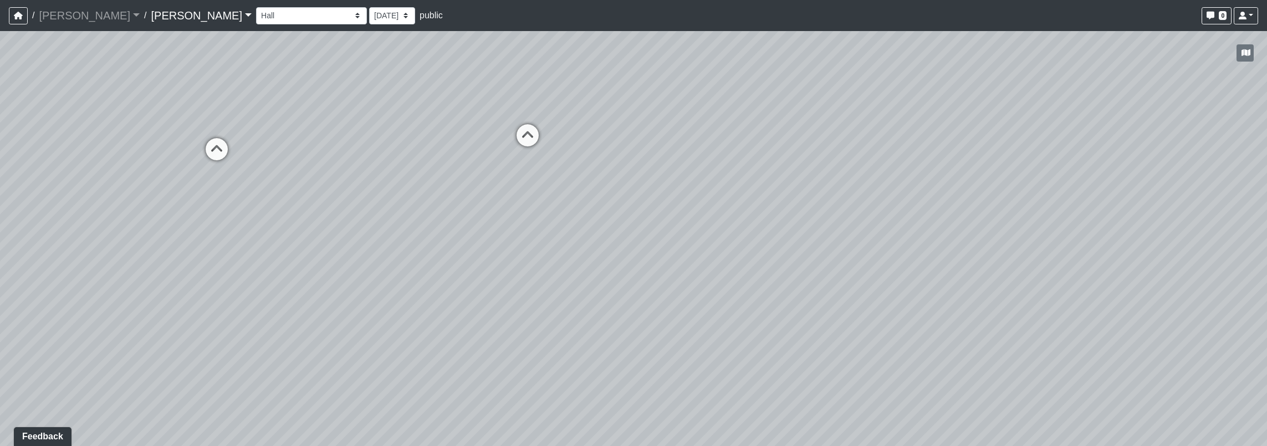
drag, startPoint x: 619, startPoint y: 296, endPoint x: 1212, endPoint y: 221, distance: 597.4
click at [1212, 221] on div "Loading... Seating Loading... Workroom Entry Loading... Exterior - Leasing Entr…" at bounding box center [633, 238] width 1267 height 415
drag, startPoint x: 600, startPoint y: 221, endPoint x: 1093, endPoint y: 247, distance: 494.1
click at [1093, 247] on div "Loading... Seating Loading... Workroom Entry Loading... Exterior - Leasing Entr…" at bounding box center [633, 238] width 1267 height 415
click at [623, 156] on icon at bounding box center [626, 163] width 33 height 33
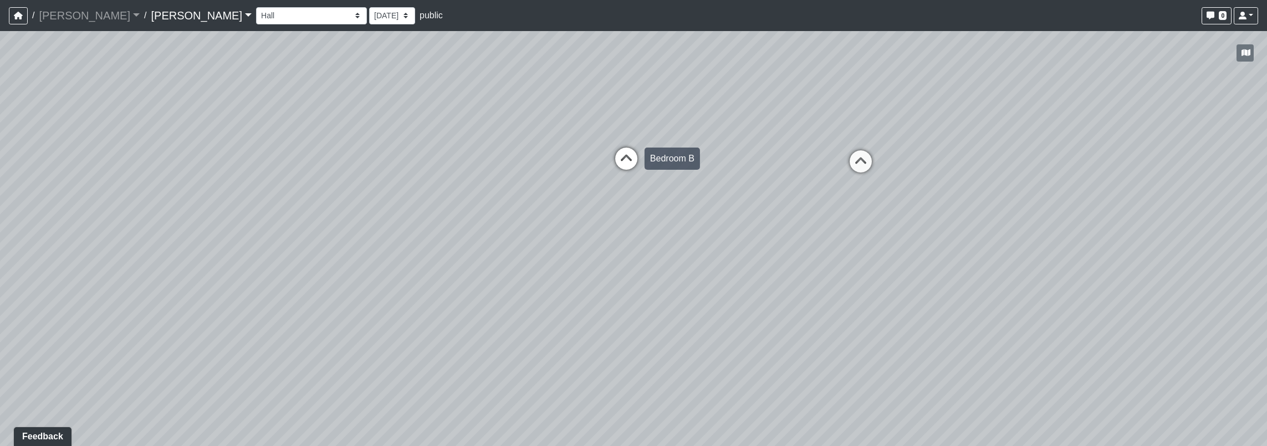
select select "963TTfVjNGJGwfA5CZ7YtM"
drag, startPoint x: 636, startPoint y: 177, endPoint x: 1069, endPoint y: 152, distance: 434.3
click at [1069, 152] on div "Loading... Seating Loading... Workroom Entry Loading... Exterior - Leasing Entr…" at bounding box center [633, 238] width 1267 height 415
drag, startPoint x: 690, startPoint y: 166, endPoint x: 1031, endPoint y: 291, distance: 362.9
click at [1038, 292] on div "Loading... Seating Loading... Workroom Entry Loading... Exterior - Leasing Entr…" at bounding box center [633, 238] width 1267 height 415
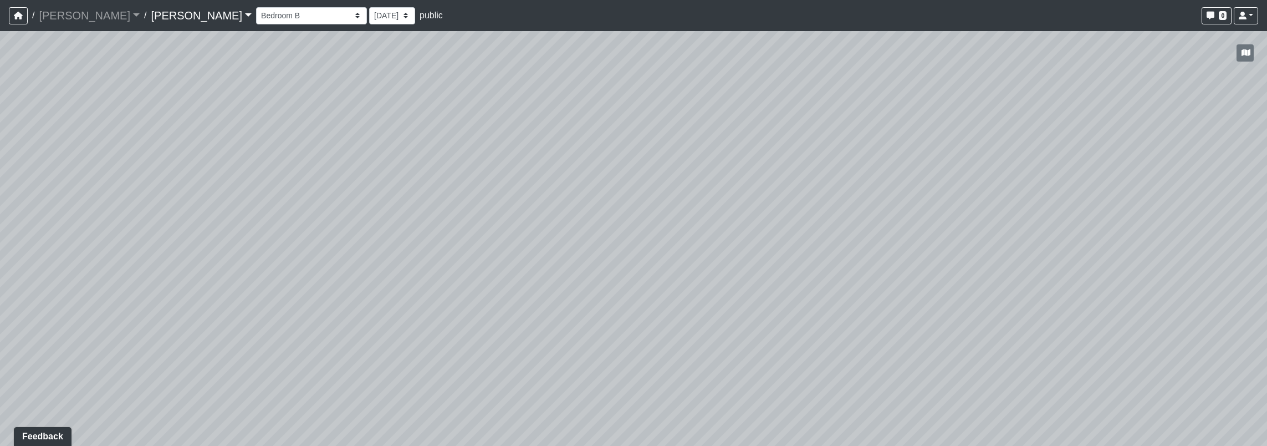
drag, startPoint x: 985, startPoint y: 282, endPoint x: 1078, endPoint y: 373, distance: 130.9
click at [1079, 374] on div "Loading... Seating Loading... Workroom Entry Loading... Exterior - Leasing Entr…" at bounding box center [633, 238] width 1267 height 415
drag, startPoint x: 477, startPoint y: 261, endPoint x: 824, endPoint y: 110, distance: 378.2
click at [827, 106] on div "Loading... Seating Loading... Workroom Entry Loading... Exterior - Leasing Entr…" at bounding box center [633, 238] width 1267 height 415
drag, startPoint x: 644, startPoint y: 230, endPoint x: 940, endPoint y: 325, distance: 311.2
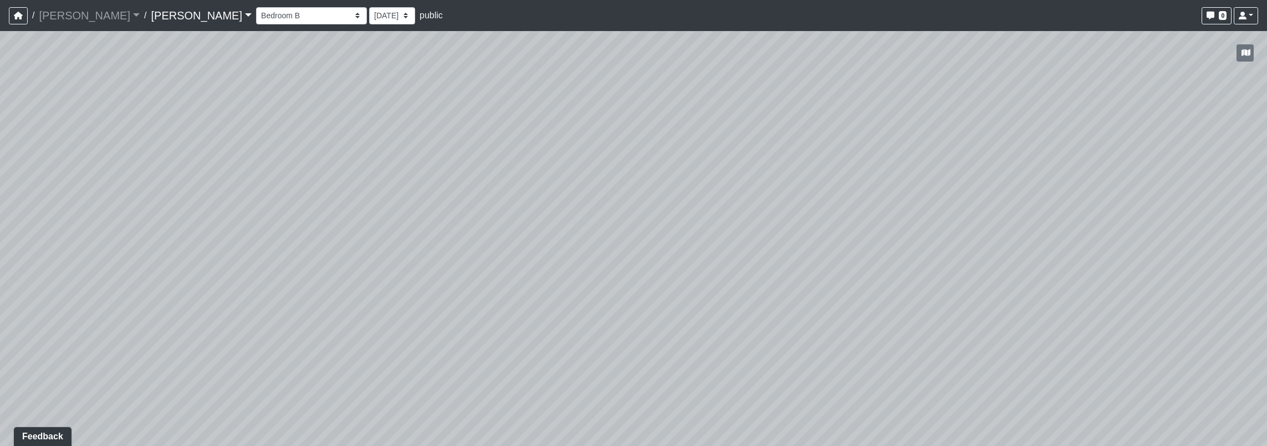
click at [940, 325] on div "Loading... Seating Loading... Workroom Entry Loading... Exterior - Leasing Entr…" at bounding box center [633, 238] width 1267 height 415
drag, startPoint x: 512, startPoint y: 251, endPoint x: 908, endPoint y: 150, distance: 408.5
click at [908, 150] on div "Loading... Seating Loading... Workroom Entry Loading... Exterior - Leasing Entr…" at bounding box center [633, 238] width 1267 height 415
drag, startPoint x: 491, startPoint y: 185, endPoint x: 1026, endPoint y: 164, distance: 534.9
click at [1013, 164] on div "Loading... Seating Loading... Workroom Entry Loading... Exterior - Leasing Entr…" at bounding box center [633, 238] width 1267 height 415
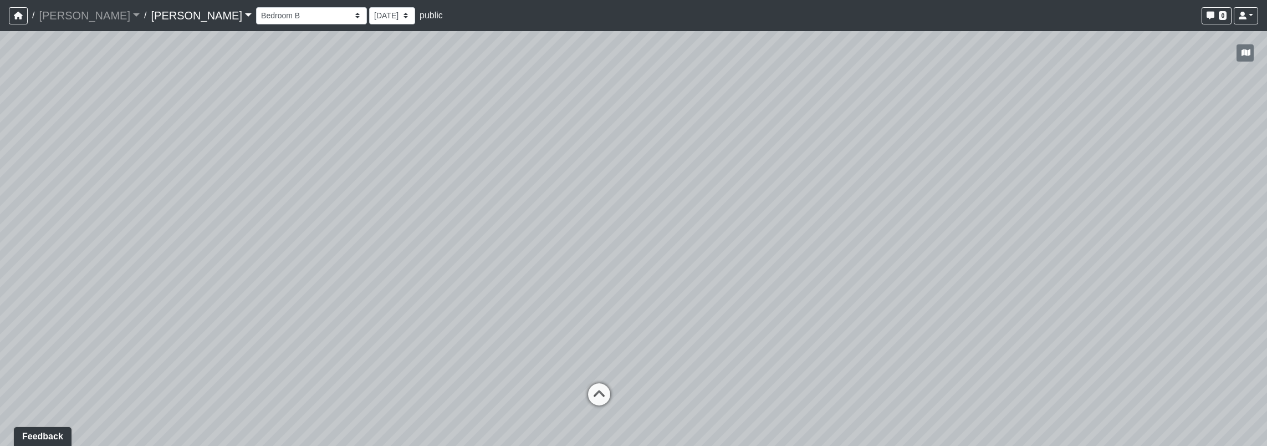
drag, startPoint x: 676, startPoint y: 203, endPoint x: 191, endPoint y: 202, distance: 485.1
click at [191, 203] on div "Loading... Seating Loading... Workroom Entry Loading... Exterior - Leasing Entr…" at bounding box center [633, 238] width 1267 height 415
